Goal: Obtain resource: Download file/media

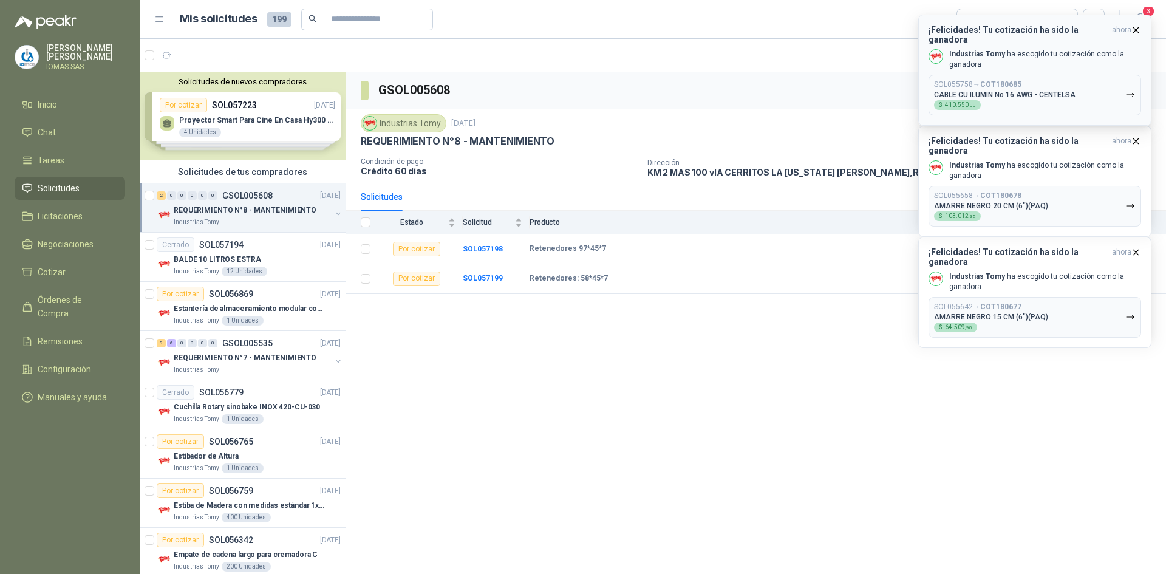
click at [1005, 49] on p "Industrias Tomy [PERSON_NAME] tu cotización como la ganadora" at bounding box center [1045, 59] width 192 height 21
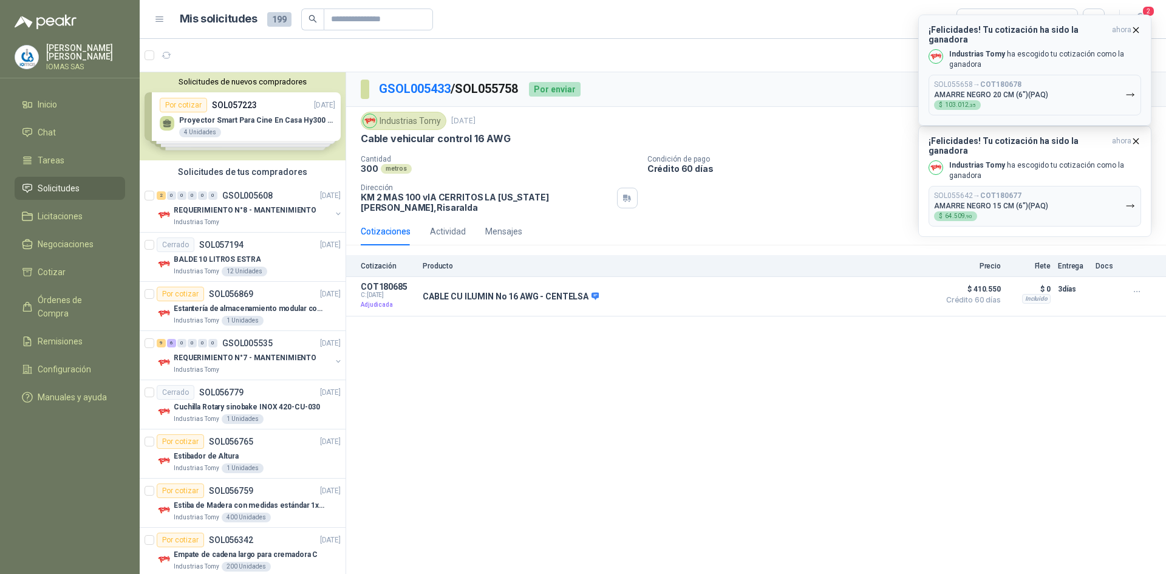
click at [1096, 83] on button "SOL055658 → COT180678 AMARRE NEGRO 20 CM (6")(PAQ) $ 103.012 ,35" at bounding box center [1035, 95] width 213 height 41
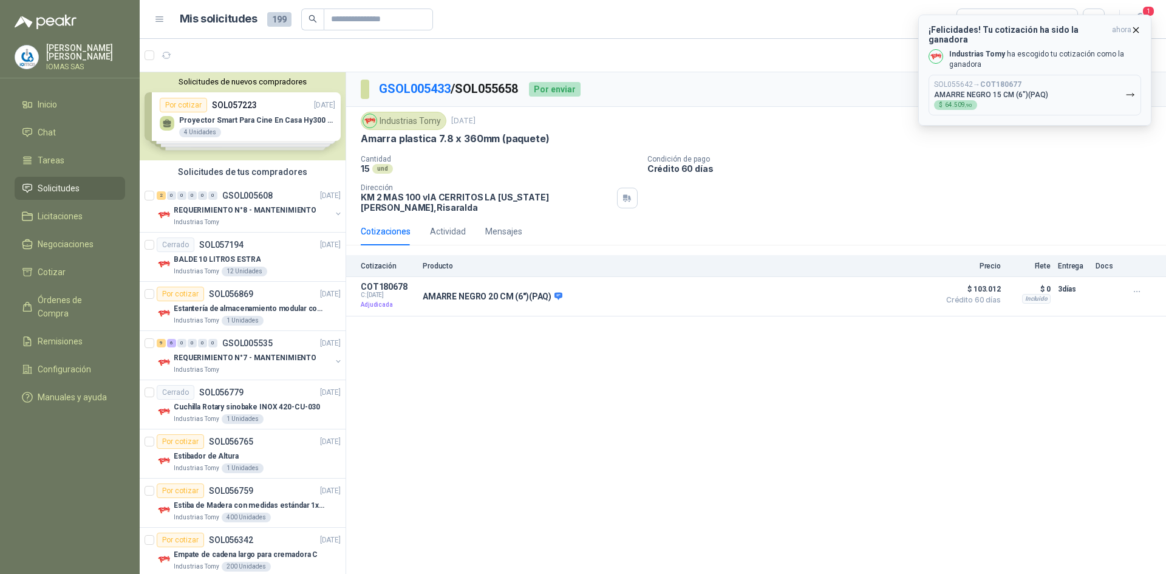
click at [1094, 90] on button "SOL055642 → COT180677 AMARRE NEGRO 15 CM (6")(PAQ) $ 64.509 ,90" at bounding box center [1035, 95] width 213 height 41
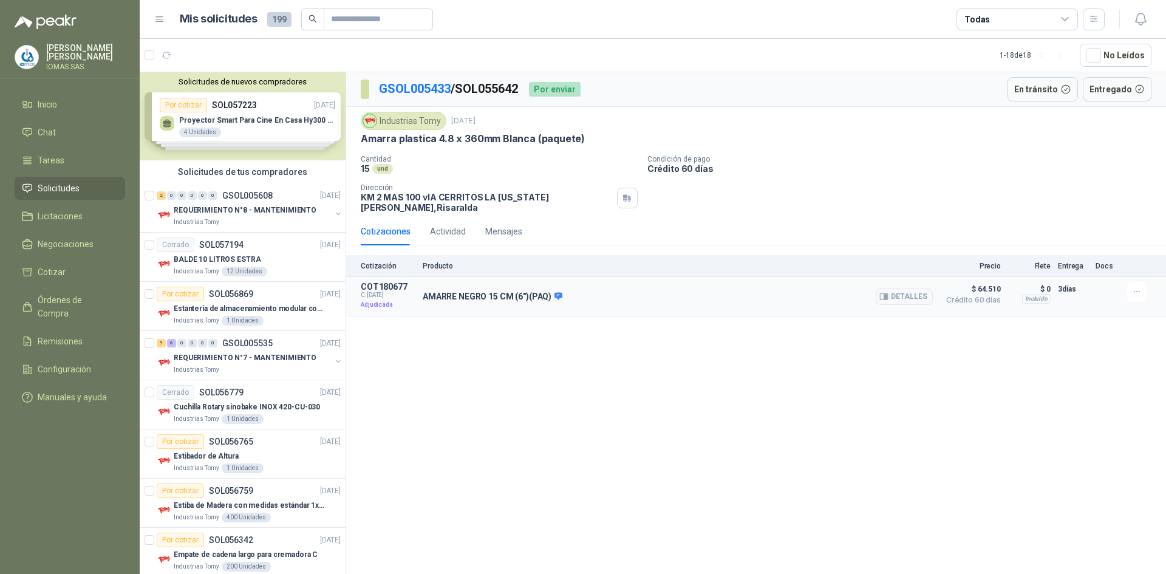
click at [548, 292] on p "AMARRE NEGRO 15 CM (6")(PAQ)" at bounding box center [493, 297] width 140 height 11
click at [613, 285] on div "AMARRE NEGRO 15 CM (6")(PAQ) Detalles" at bounding box center [678, 296] width 510 height 29
click at [84, 290] on link "Órdenes de Compra" at bounding box center [70, 306] width 111 height 36
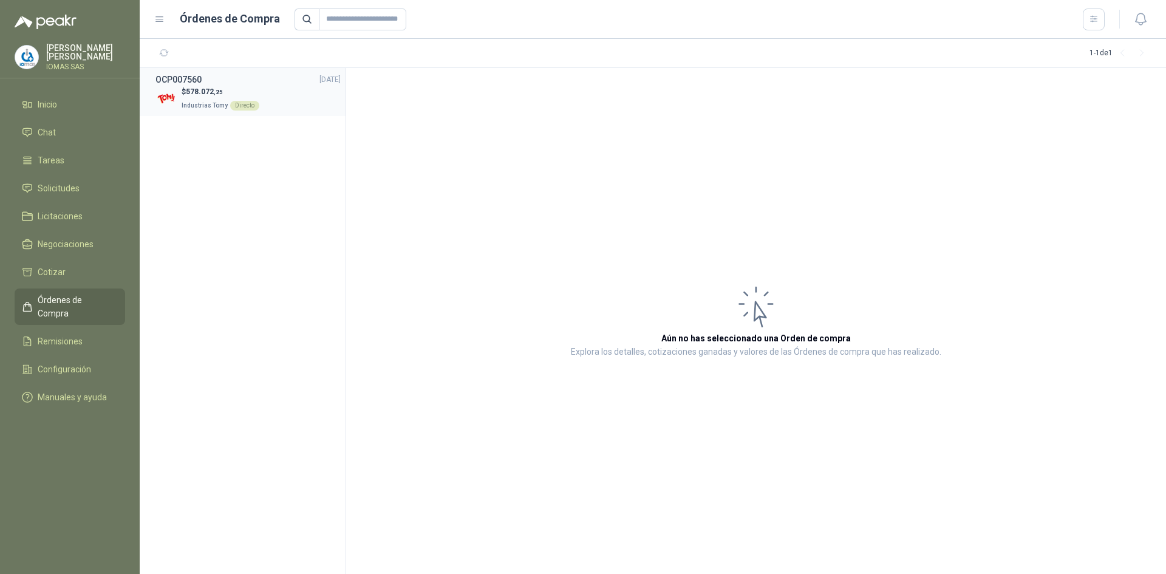
click at [256, 100] on p "Industrias Tomy Directo" at bounding box center [221, 104] width 78 height 13
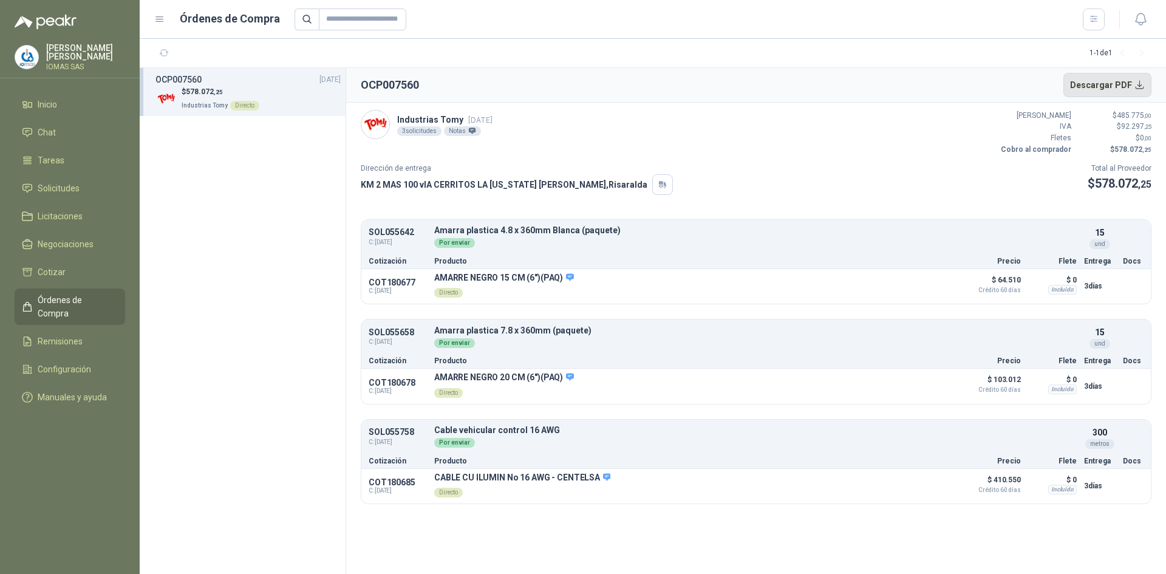
click at [1119, 87] on button "Descargar PDF" at bounding box center [1107, 85] width 89 height 24
